Goal: Task Accomplishment & Management: Use online tool/utility

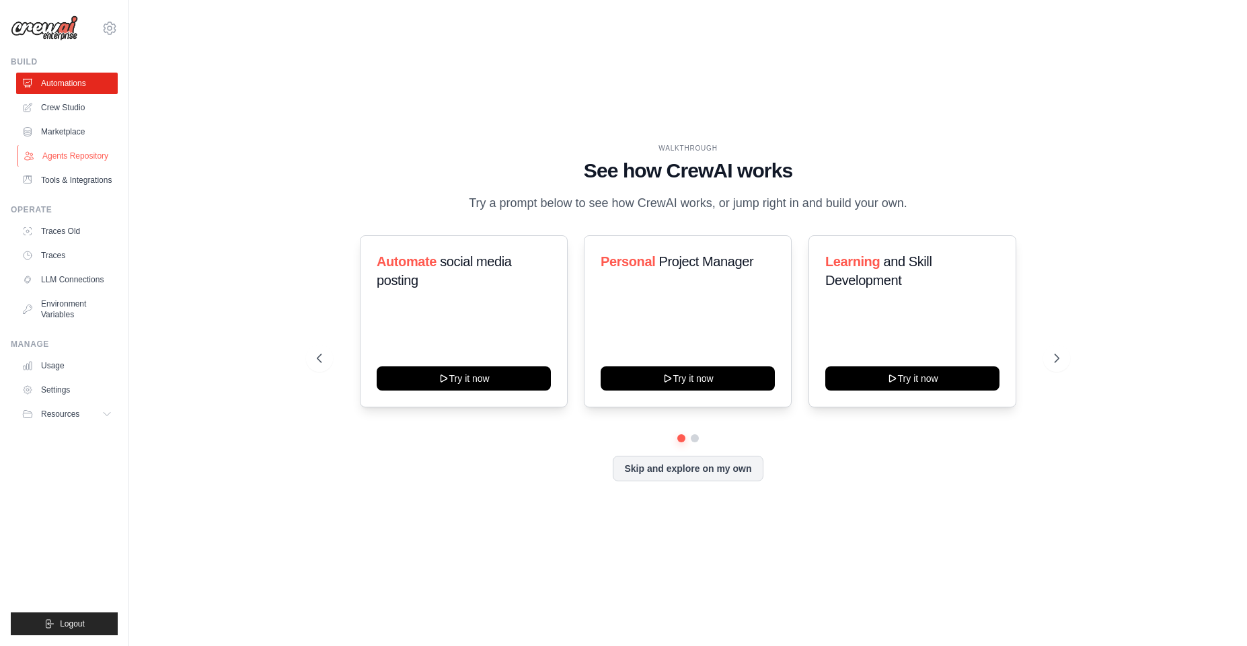
click at [75, 157] on link "Agents Repository" at bounding box center [68, 156] width 102 height 22
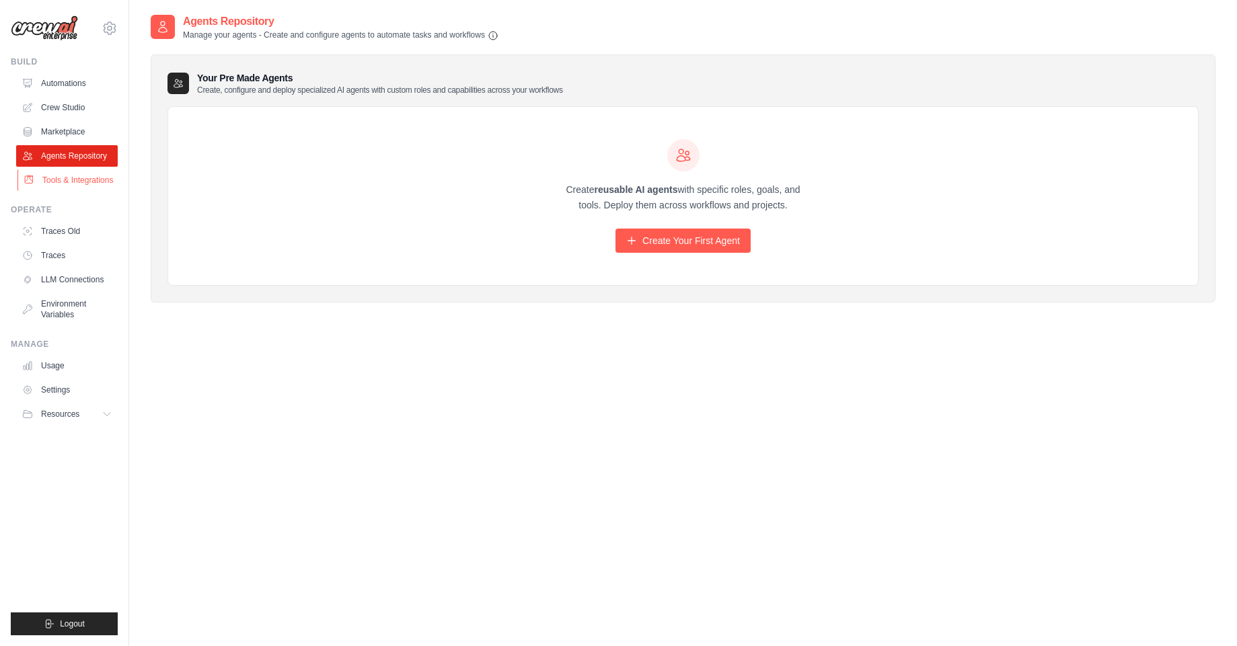
click at [69, 177] on link "Tools & Integrations" at bounding box center [68, 181] width 102 height 22
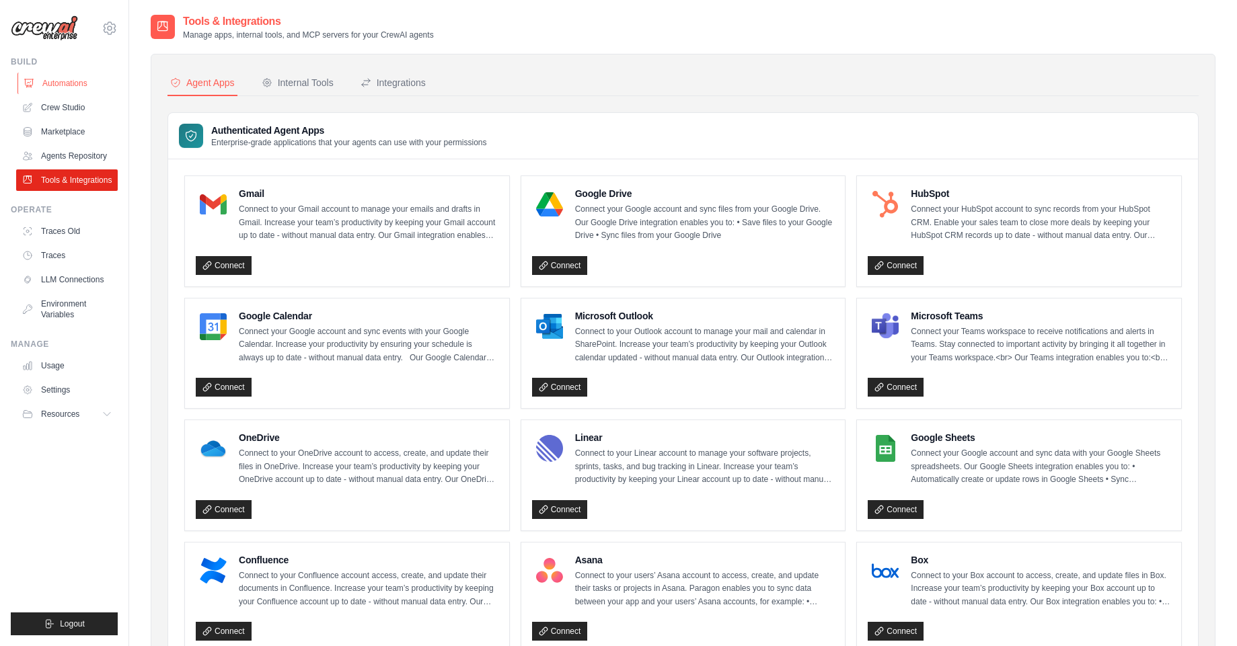
click at [57, 88] on link "Automations" at bounding box center [68, 84] width 102 height 22
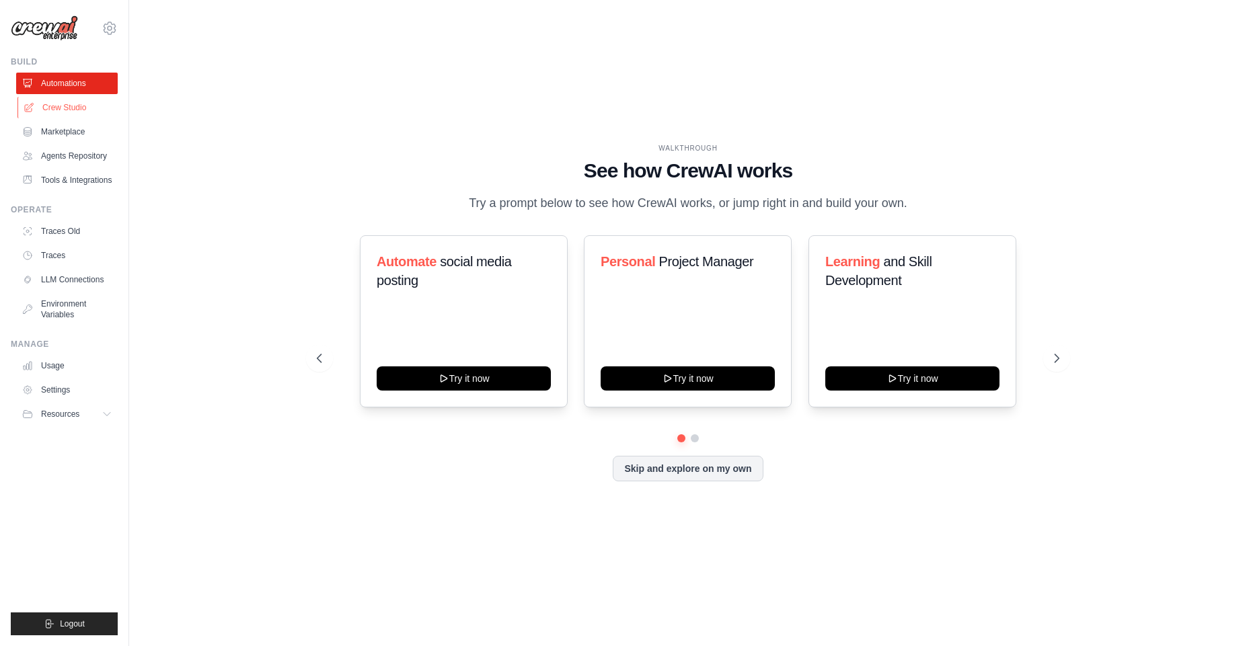
click at [58, 106] on link "Crew Studio" at bounding box center [68, 108] width 102 height 22
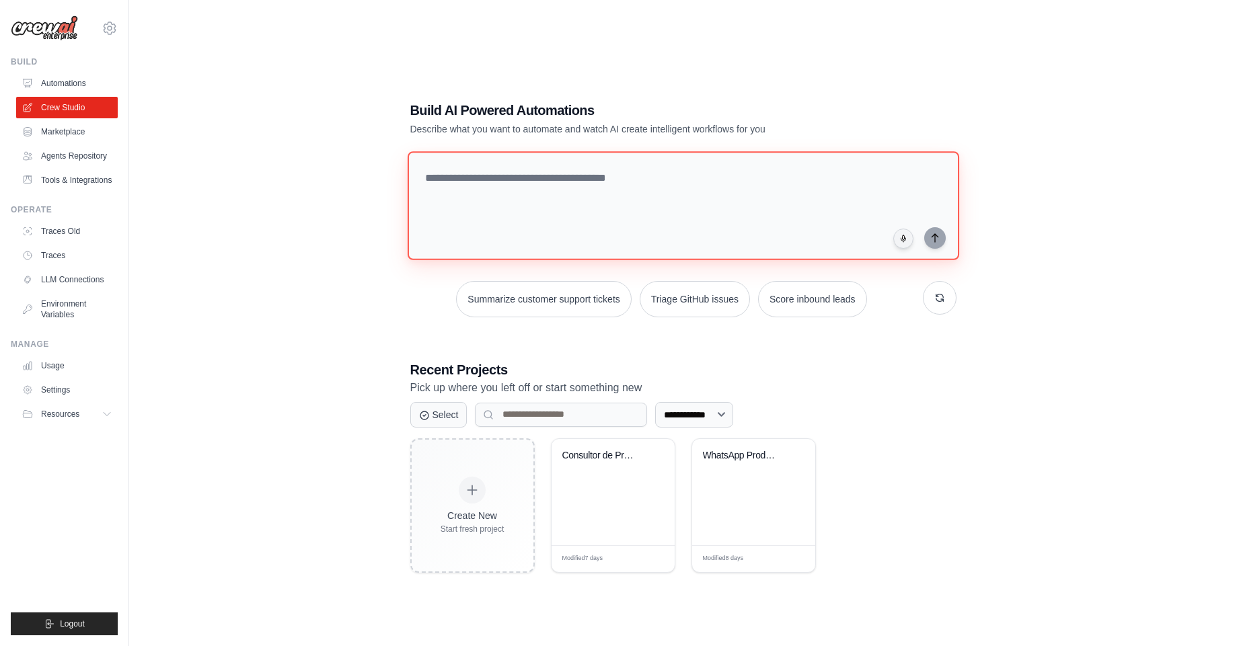
click at [599, 174] on textarea at bounding box center [683, 205] width 552 height 109
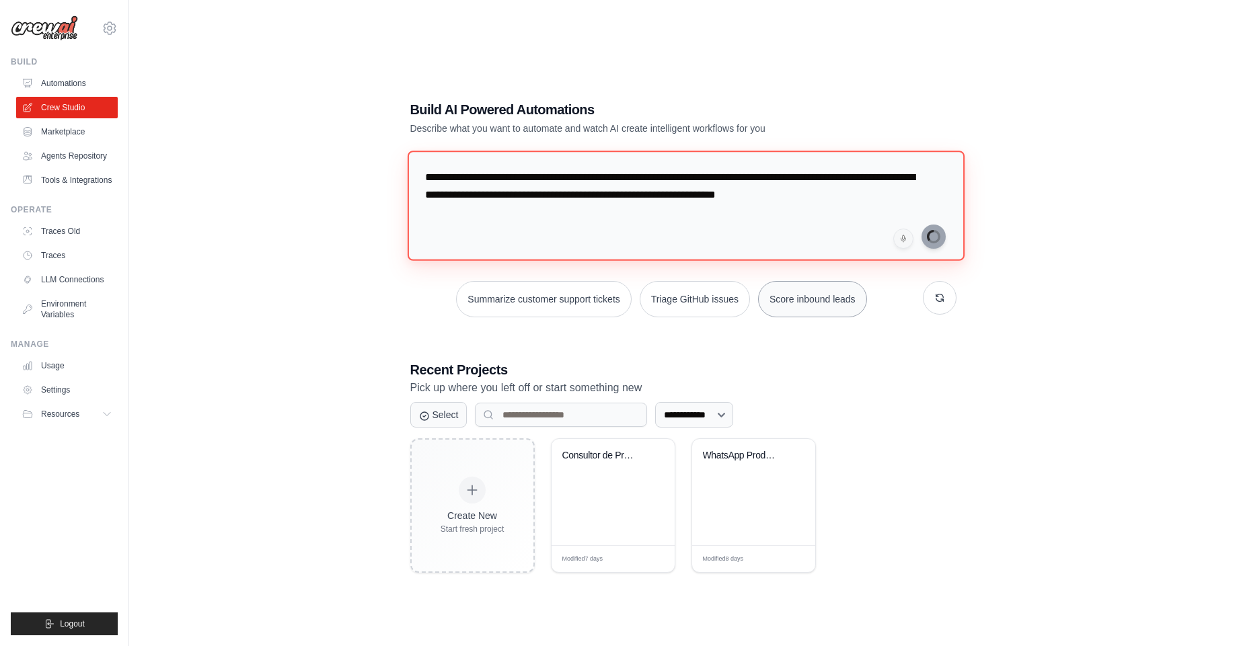
type textarea "**********"
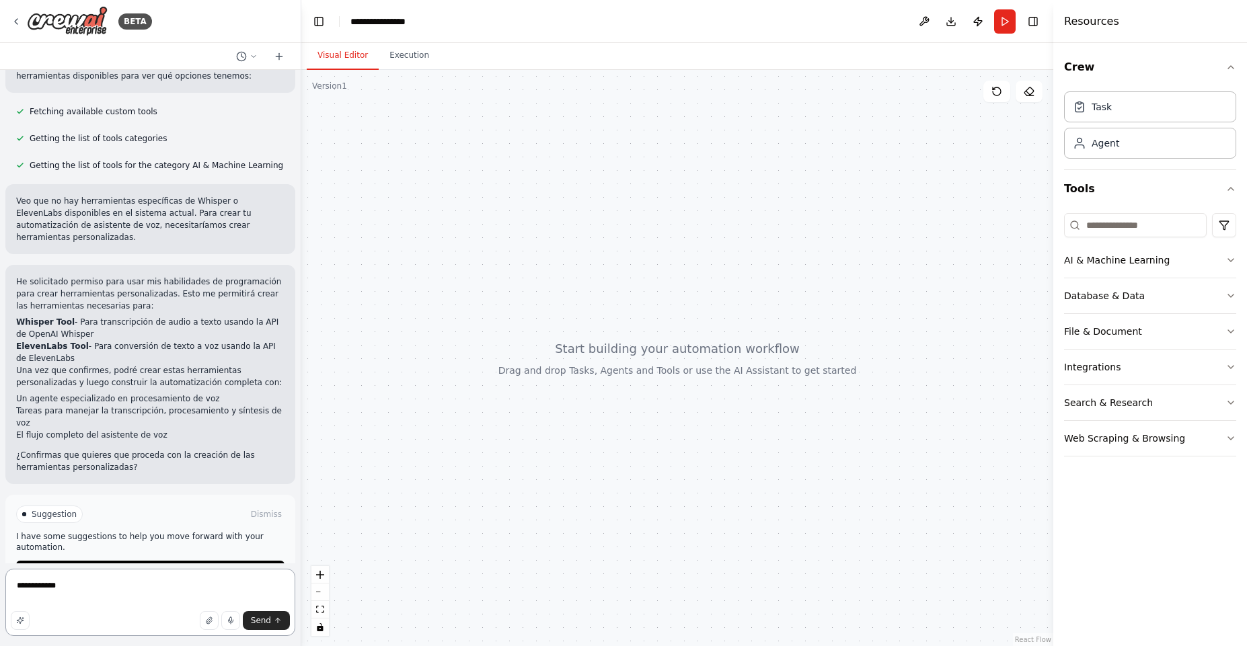
scroll to position [409, 0]
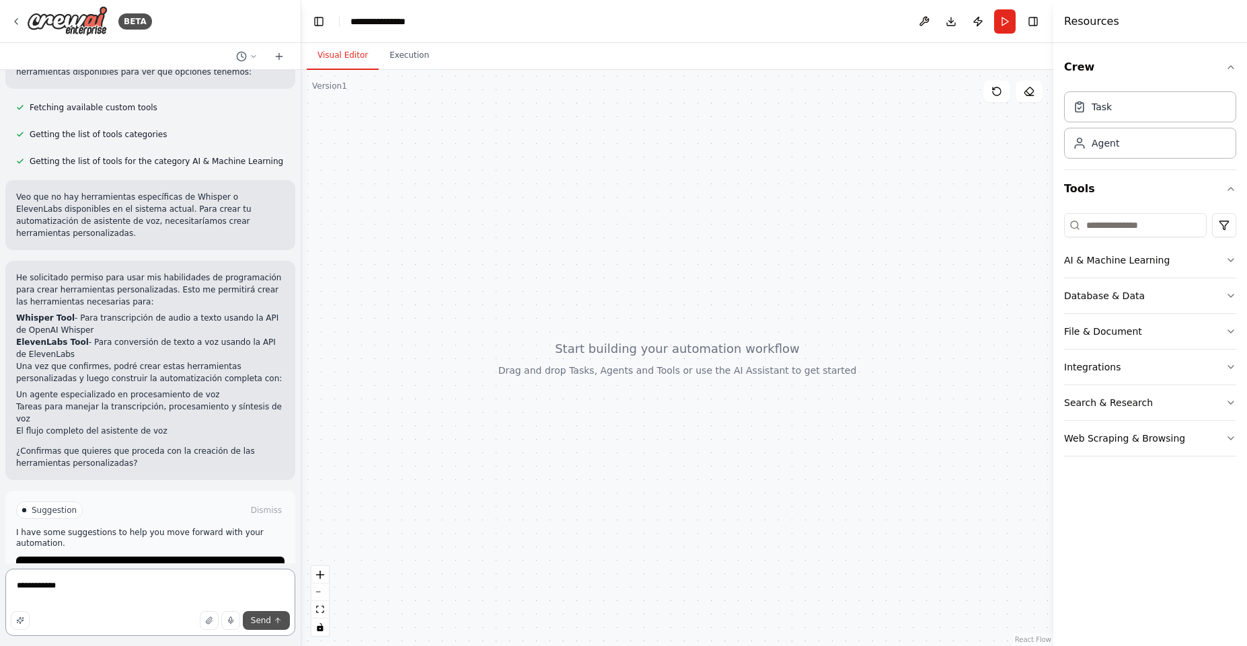
type textarea "**********"
click at [272, 623] on button "Send" at bounding box center [266, 620] width 47 height 19
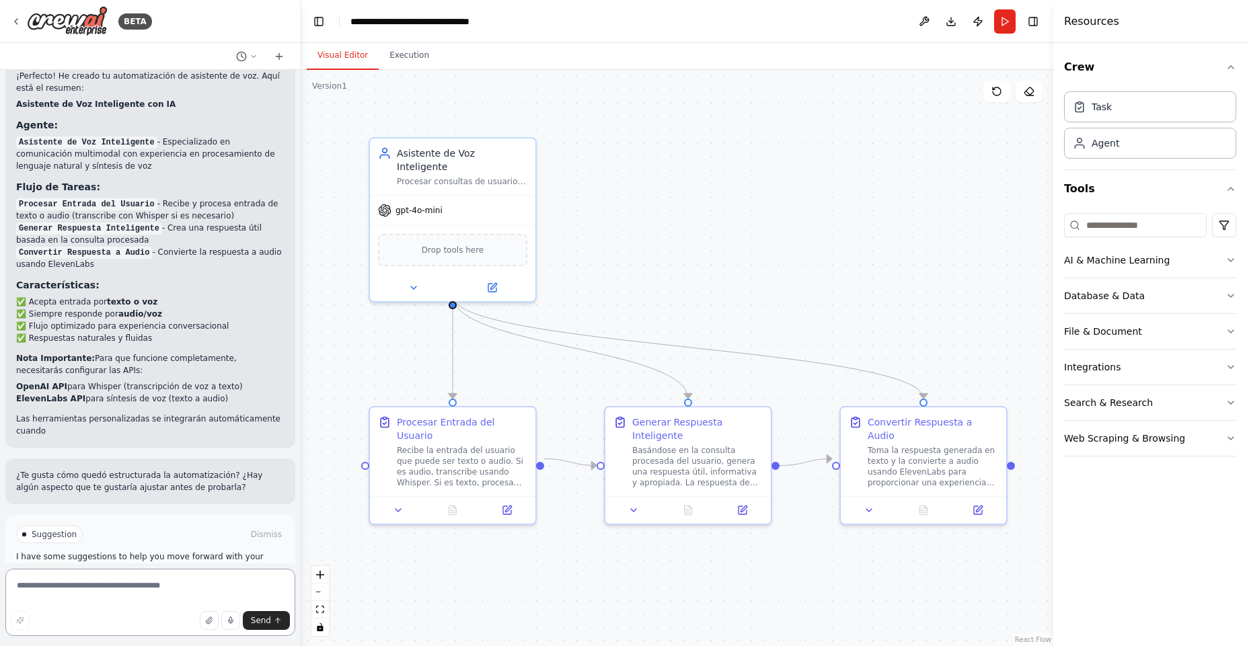
scroll to position [1561, 0]
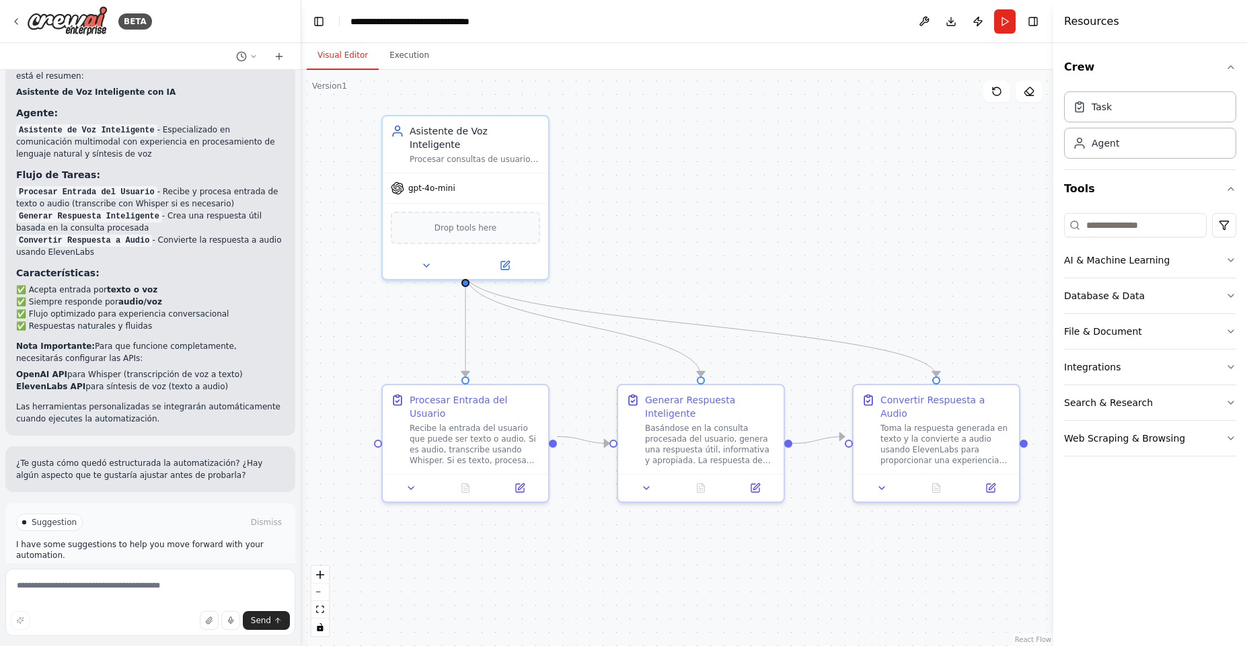
drag, startPoint x: 788, startPoint y: 245, endPoint x: 800, endPoint y: 223, distance: 25.6
click at [800, 223] on div ".deletable-edge-delete-btn { width: 20px; height: 20px; border: 0px solid #ffff…" at bounding box center [677, 358] width 752 height 576
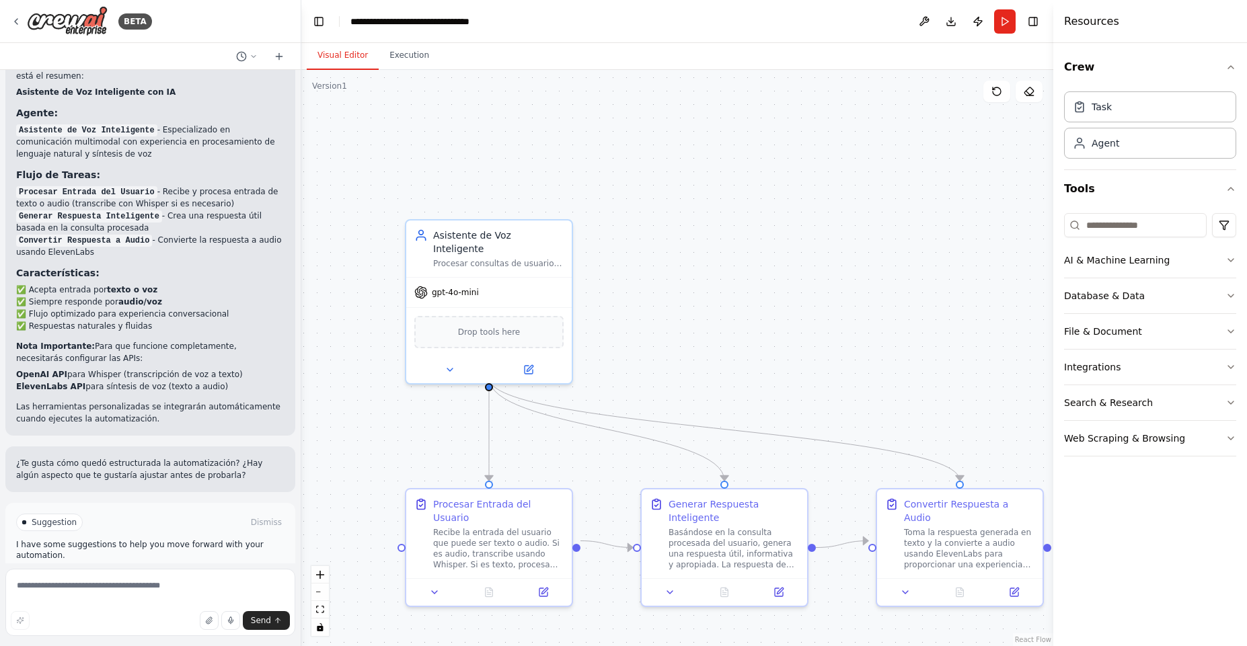
drag, startPoint x: 779, startPoint y: 227, endPoint x: 802, endPoint y: 332, distance: 106.9
click at [802, 332] on div ".deletable-edge-delete-btn { width: 20px; height: 20px; border: 0px solid #ffff…" at bounding box center [677, 358] width 752 height 576
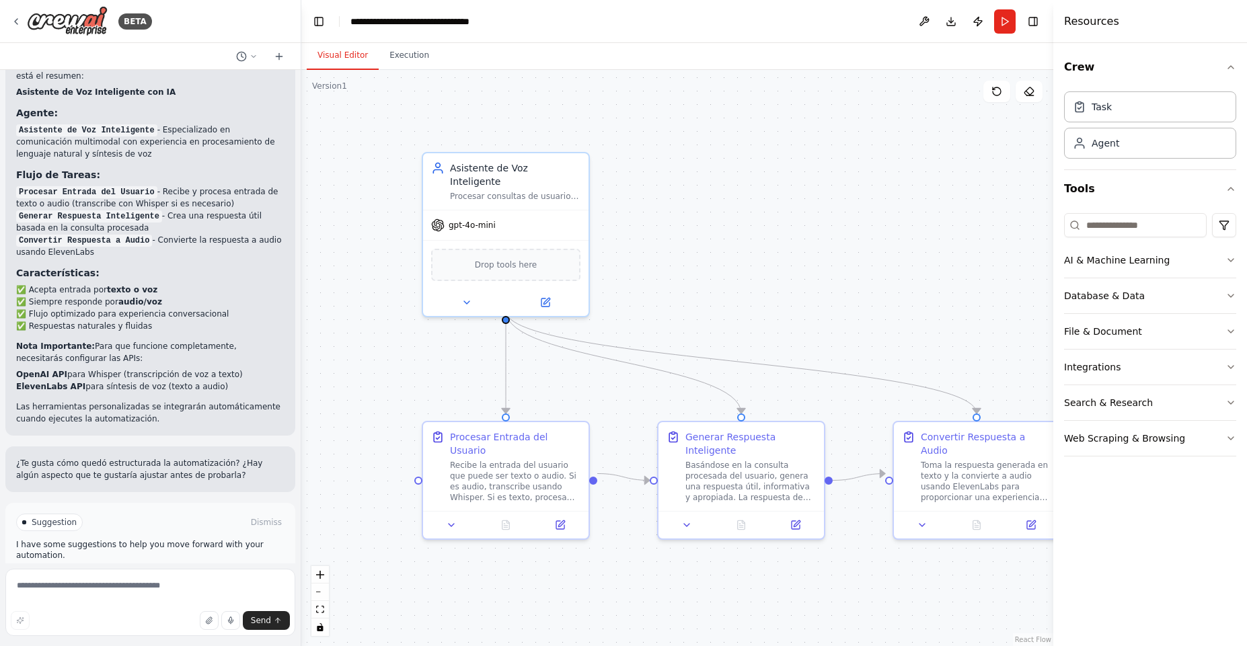
drag, startPoint x: 749, startPoint y: 272, endPoint x: 794, endPoint y: 238, distance: 56.8
click at [794, 238] on div ".deletable-edge-delete-btn { width: 20px; height: 20px; border: 0px solid #ffff…" at bounding box center [677, 358] width 752 height 576
click at [987, 17] on button "Publish" at bounding box center [978, 21] width 22 height 24
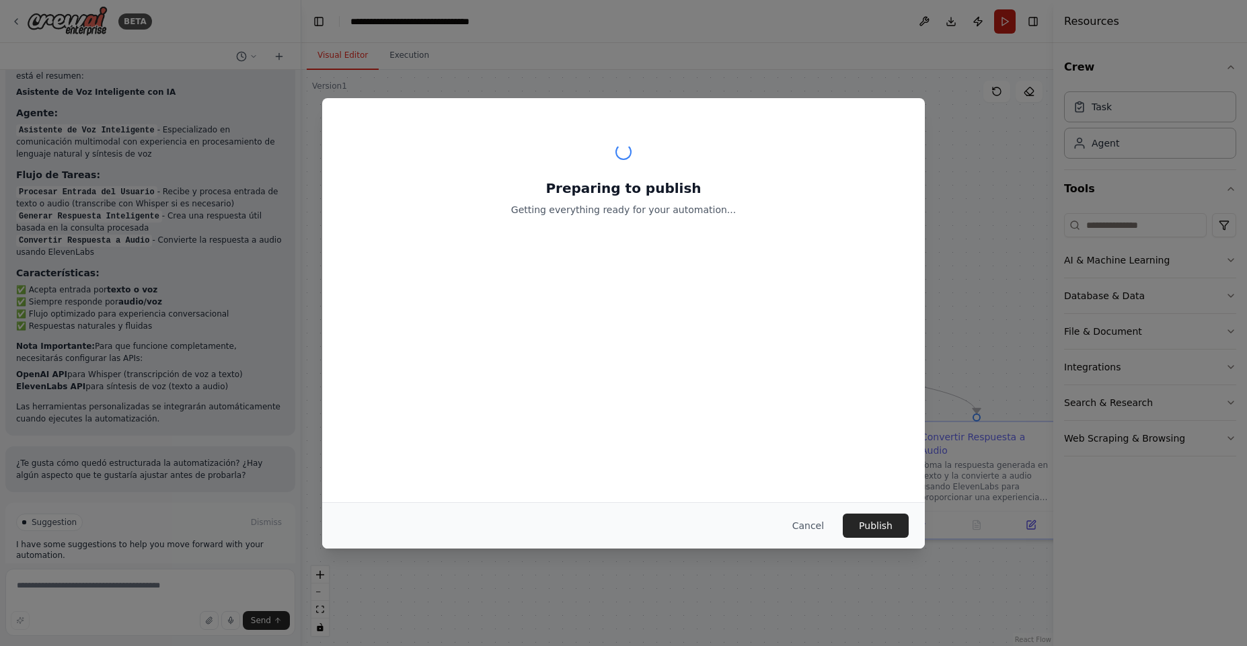
click at [1002, 24] on div "Preparing to publish Getting everything ready for your automation... Cancel Pub…" at bounding box center [623, 323] width 1247 height 646
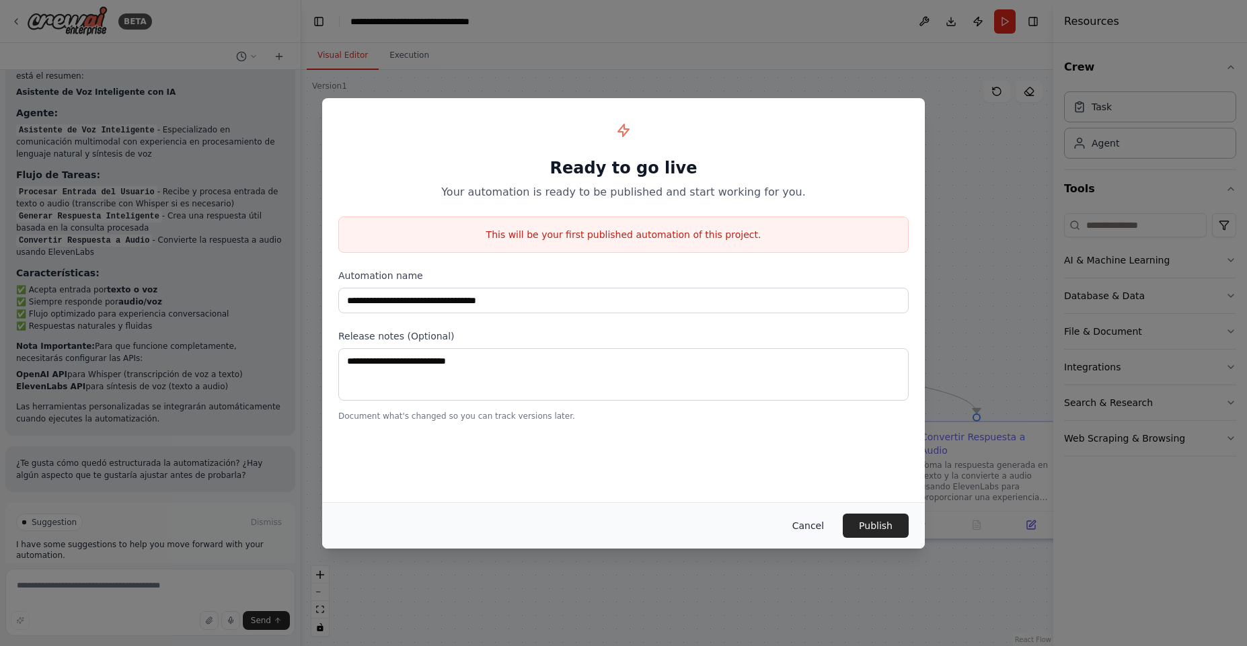
click at [813, 530] on button "Cancel" at bounding box center [808, 526] width 53 height 24
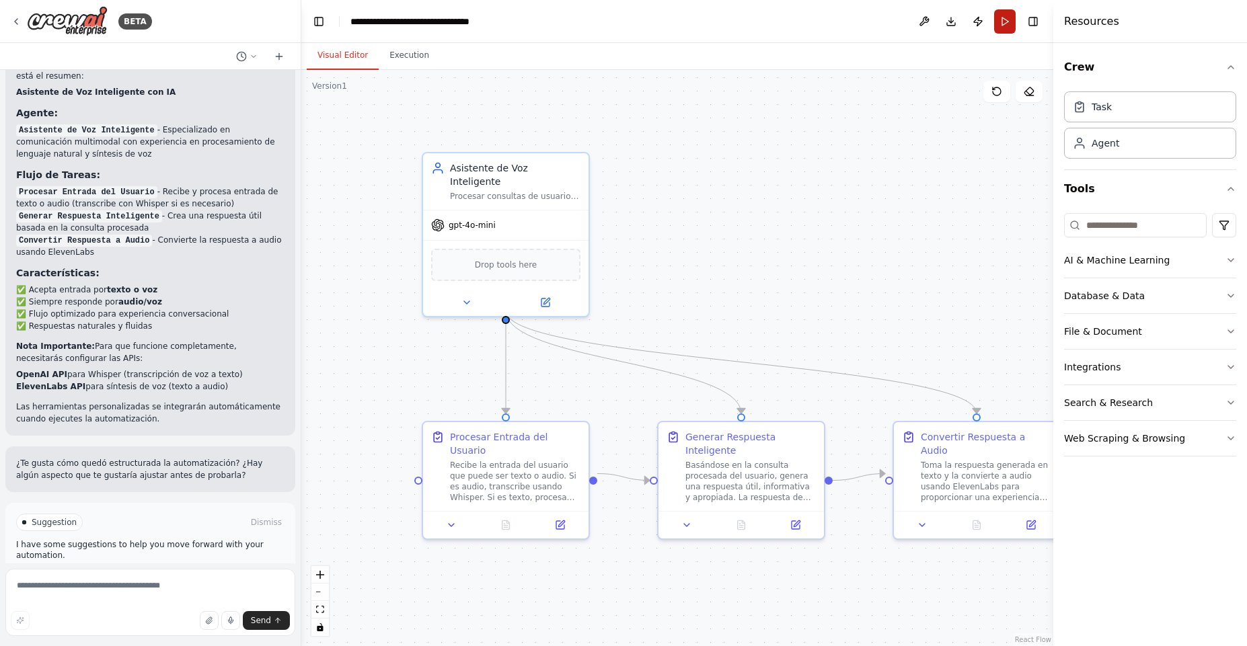
click at [1007, 29] on button "Run" at bounding box center [1005, 21] width 22 height 24
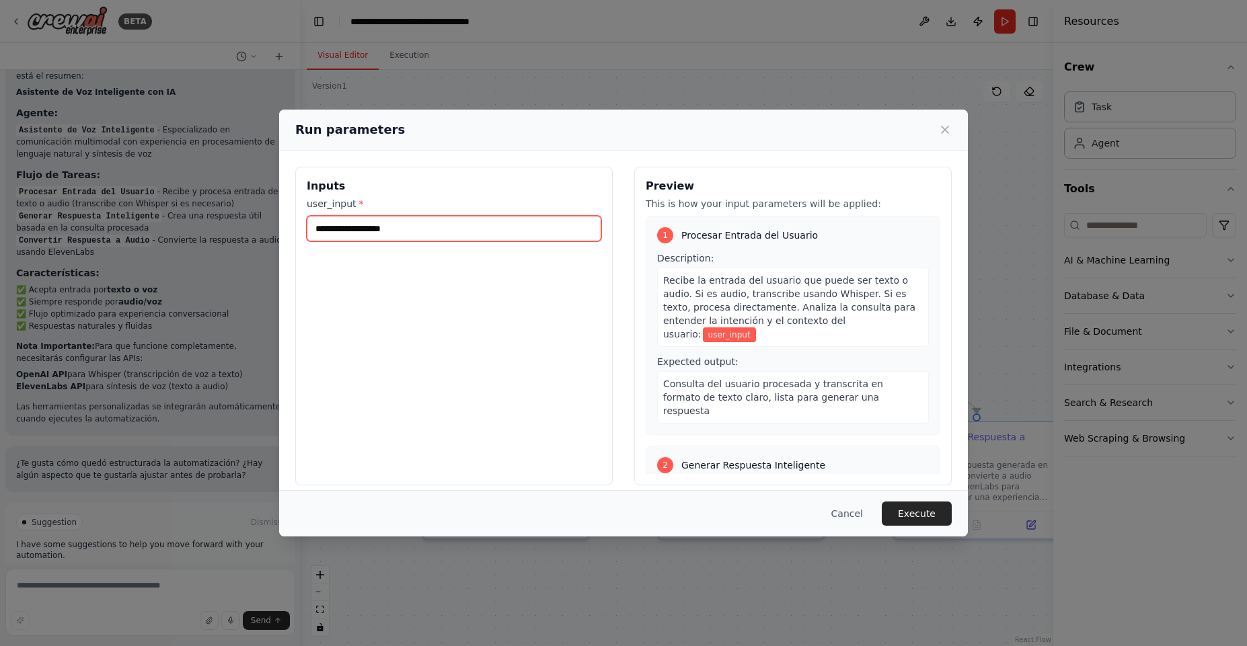
click at [478, 239] on input "user_input *" at bounding box center [454, 229] width 295 height 26
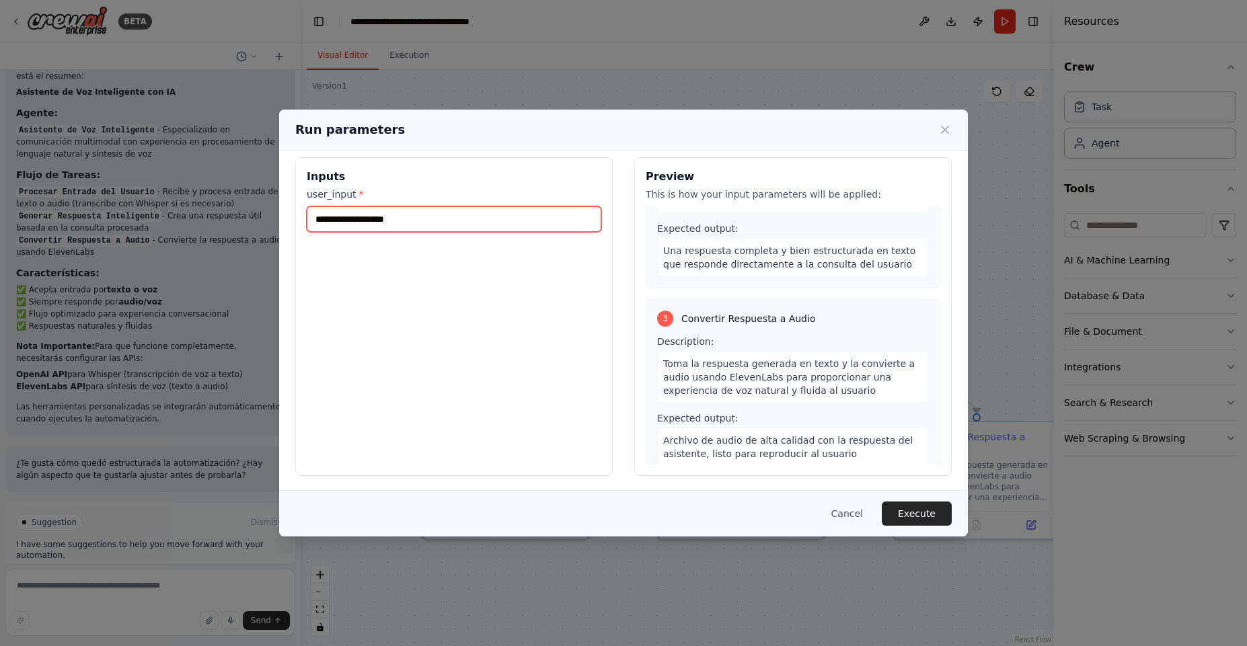
scroll to position [11, 0]
type input "**********"
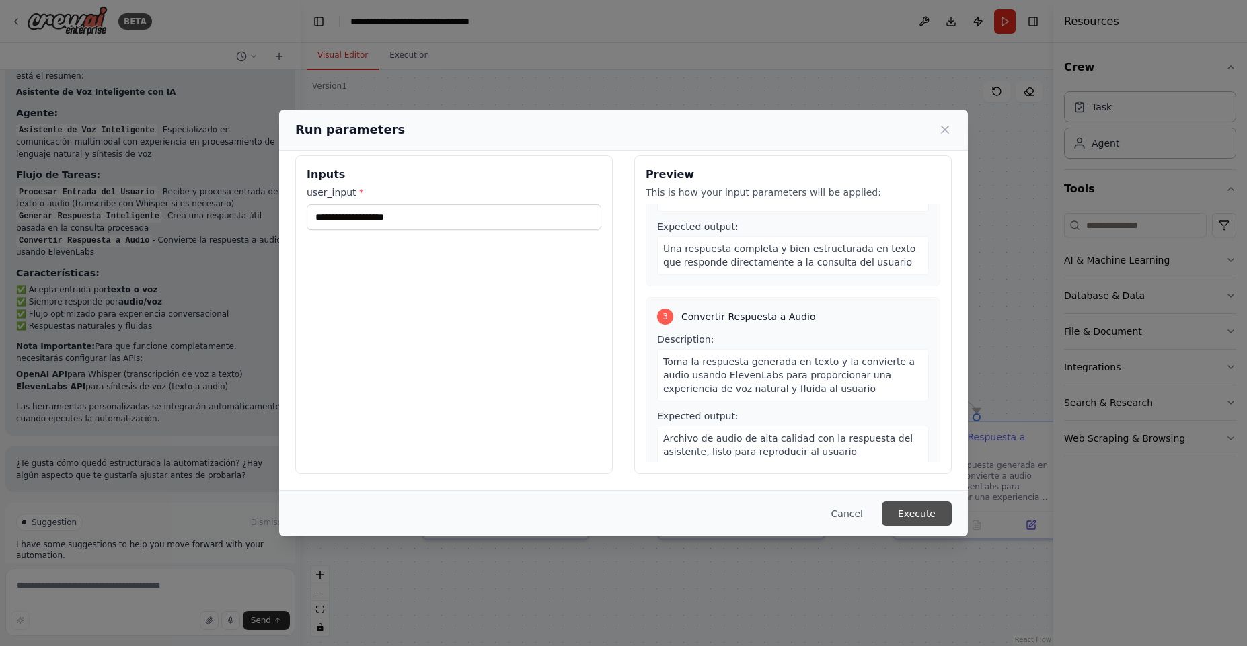
click at [922, 517] on button "Execute" at bounding box center [917, 514] width 70 height 24
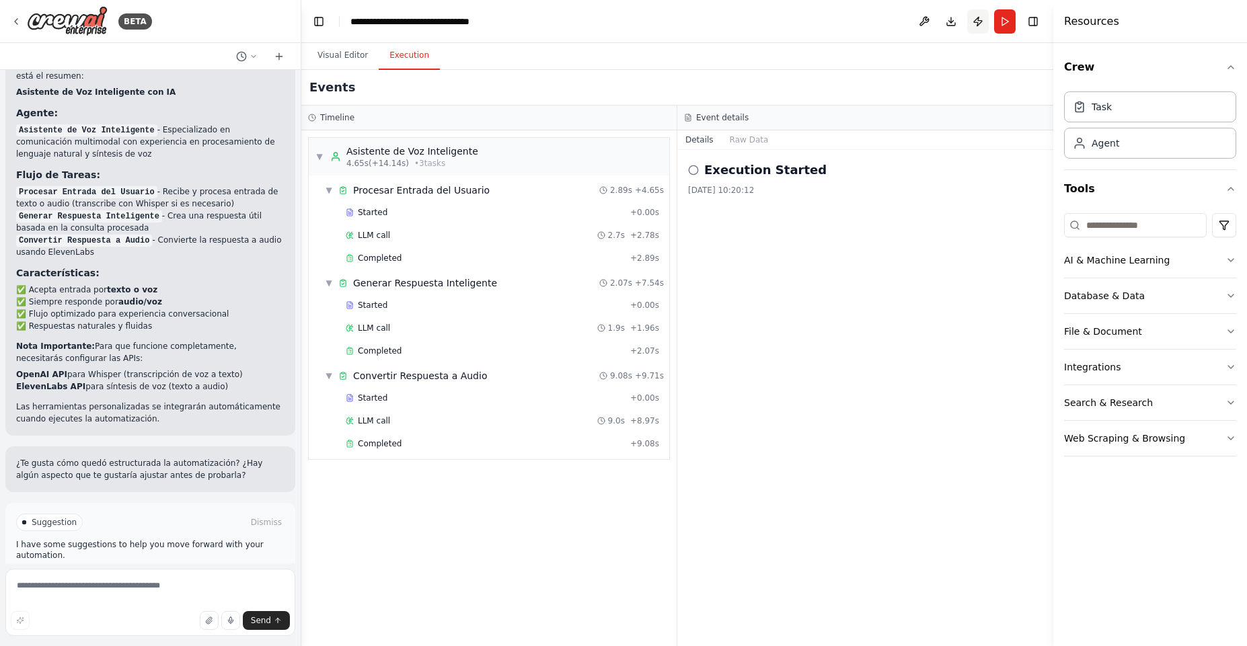
click at [967, 19] on button "Publish" at bounding box center [978, 21] width 22 height 24
click at [958, 19] on button "Download" at bounding box center [951, 21] width 22 height 24
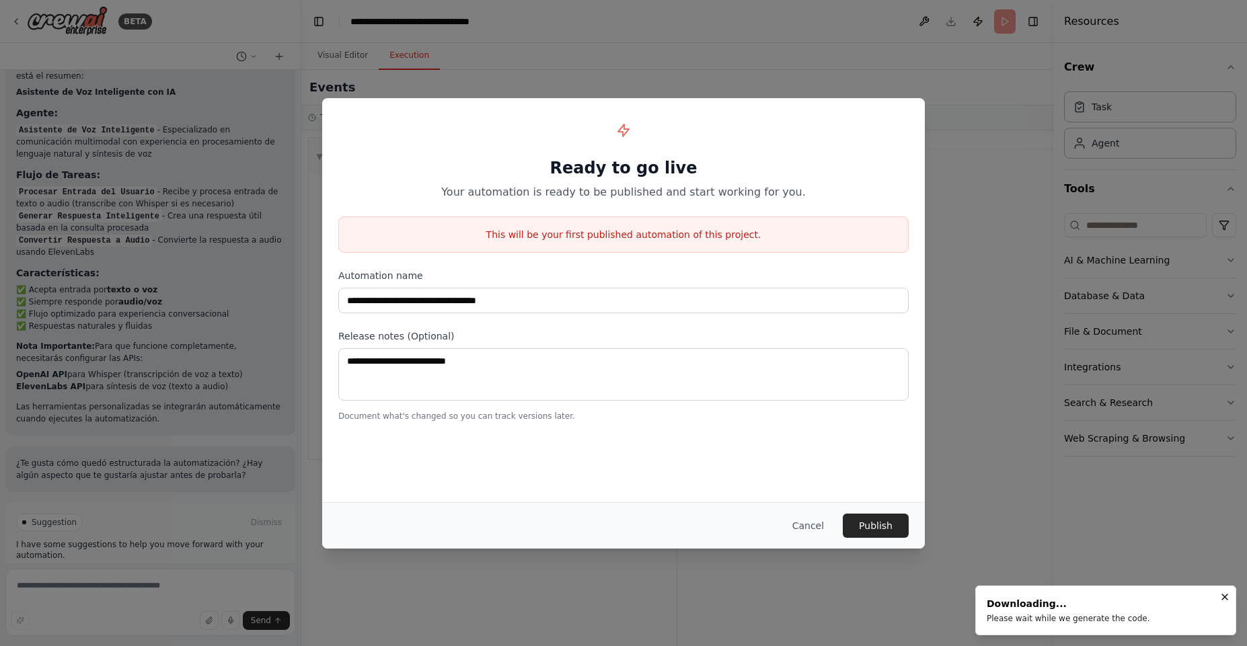
drag, startPoint x: 1049, startPoint y: 391, endPoint x: 1042, endPoint y: 386, distance: 8.2
click at [1043, 387] on div "**********" at bounding box center [623, 323] width 1247 height 646
click at [812, 521] on button "Cancel" at bounding box center [808, 526] width 53 height 24
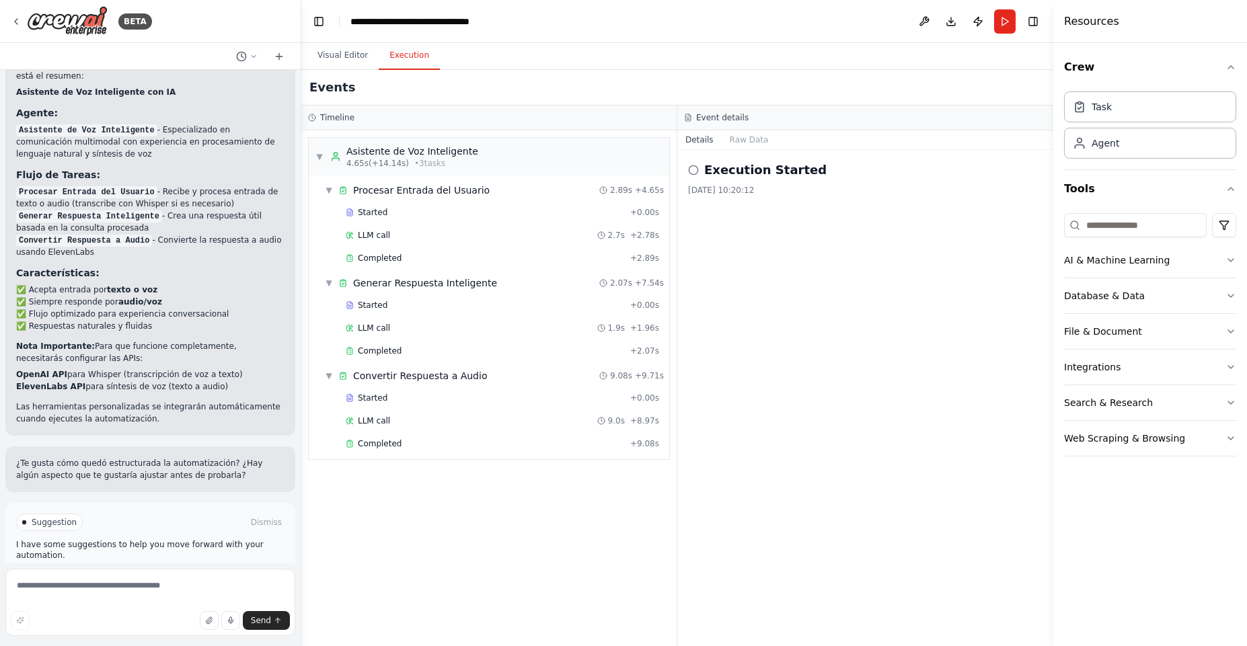
click at [901, 441] on div "Execution Started 30/9/2025, 10:20:12" at bounding box center [865, 398] width 376 height 496
